Goal: Check status

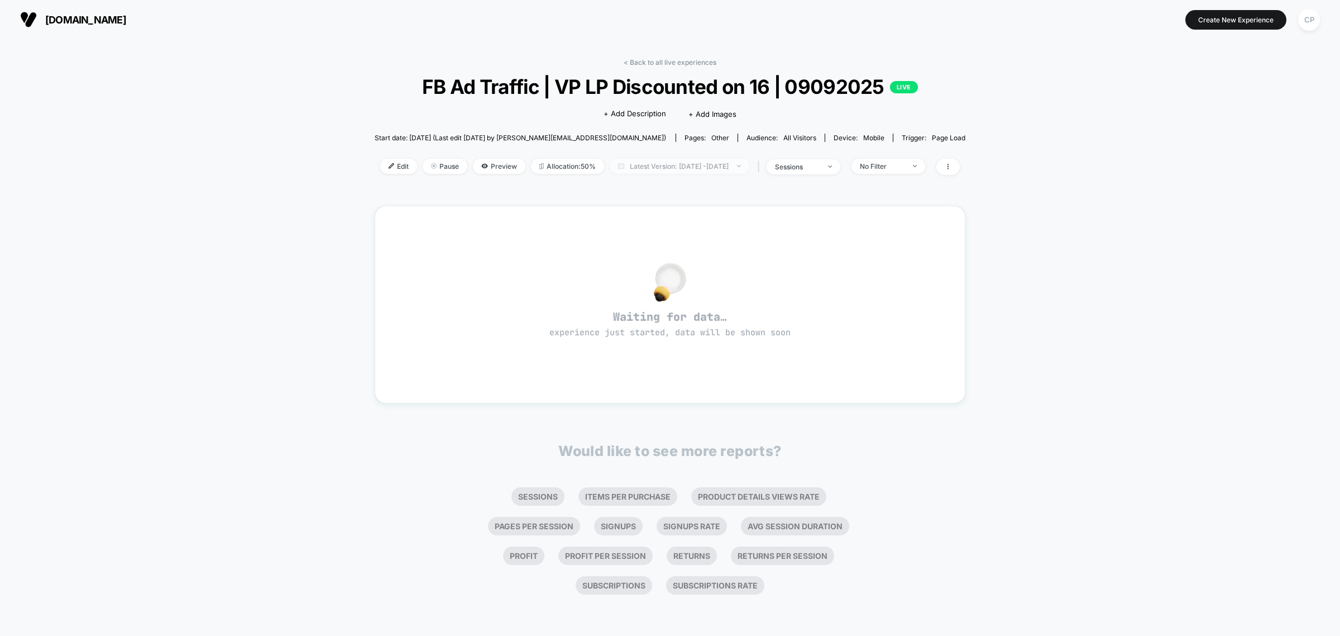
click at [646, 161] on span "Latest Version: [DATE] - [DATE]" at bounding box center [680, 166] width 140 height 15
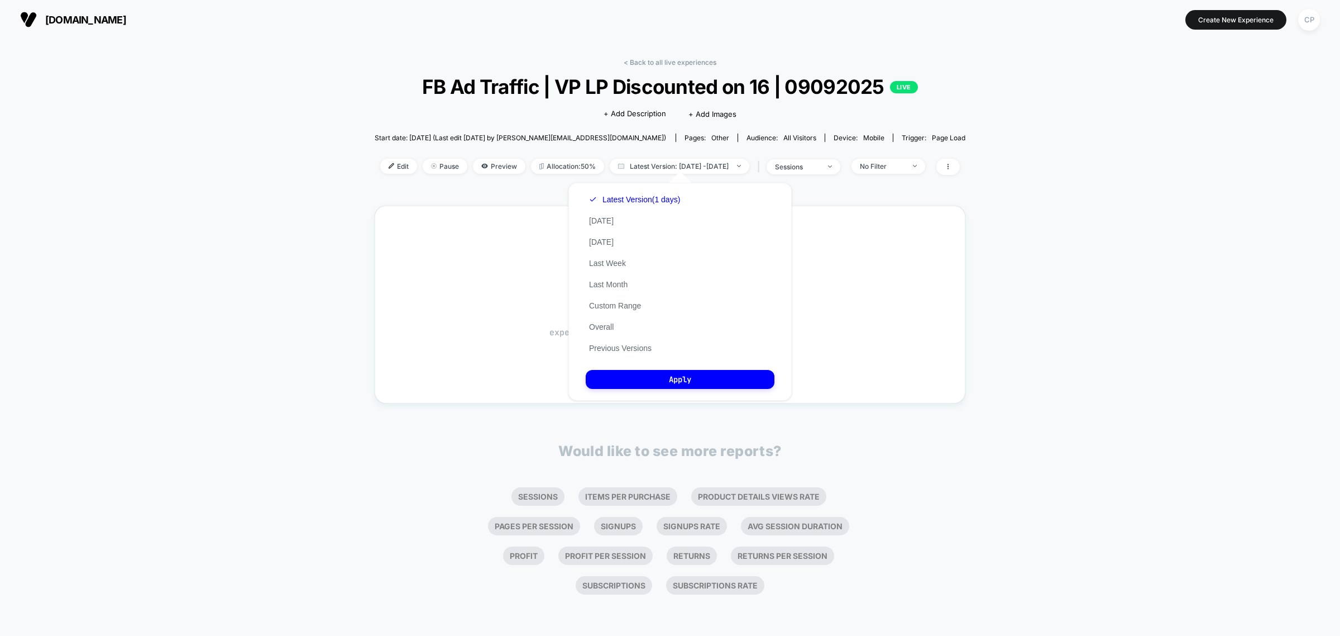
click at [615, 328] on div "Latest Version (1 days) [DATE] [DATE] Last Week Last Month Custom Range Overall…" at bounding box center [635, 274] width 98 height 170
click at [613, 327] on button "Overall" at bounding box center [601, 327] width 31 height 10
click at [618, 370] on button "Apply" at bounding box center [680, 379] width 189 height 19
